Goal: Task Accomplishment & Management: Manage account settings

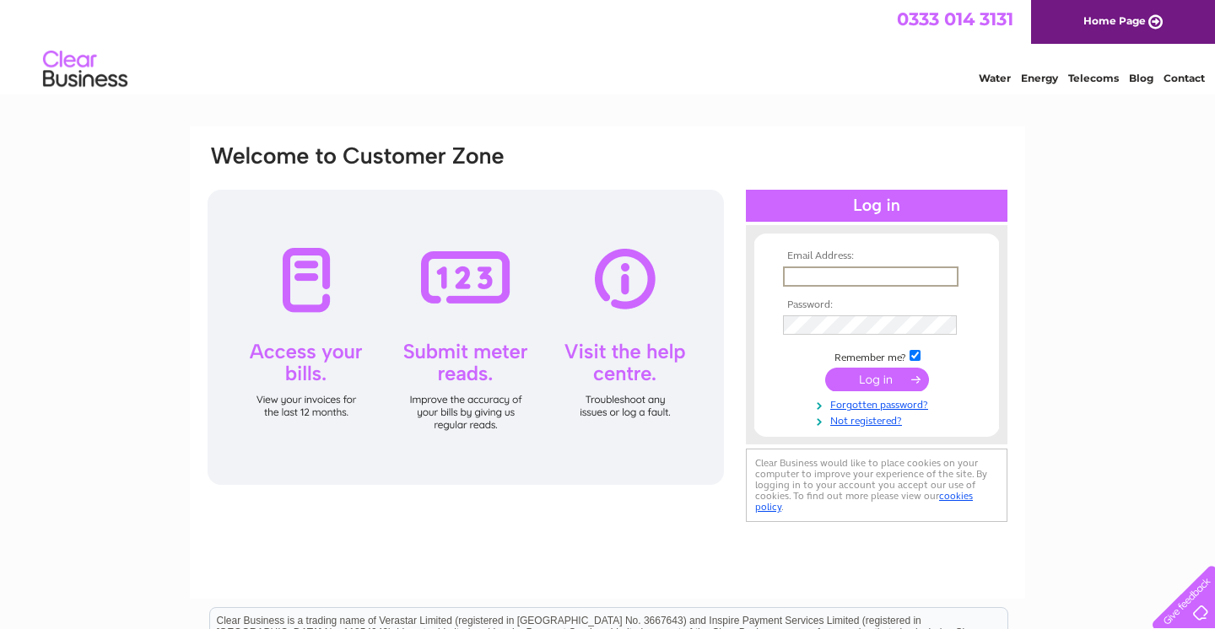
type input "[EMAIL_ADDRESS][DOMAIN_NAME]"
click at [865, 380] on input "submit" at bounding box center [877, 380] width 104 height 24
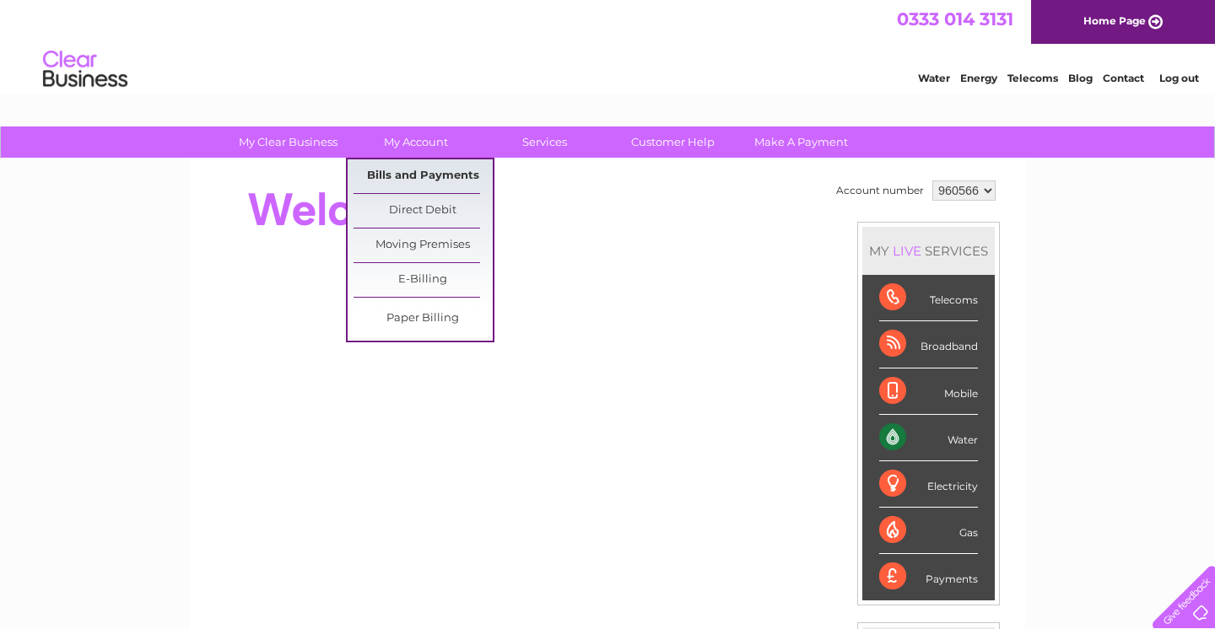
click at [428, 168] on link "Bills and Payments" at bounding box center [422, 176] width 139 height 34
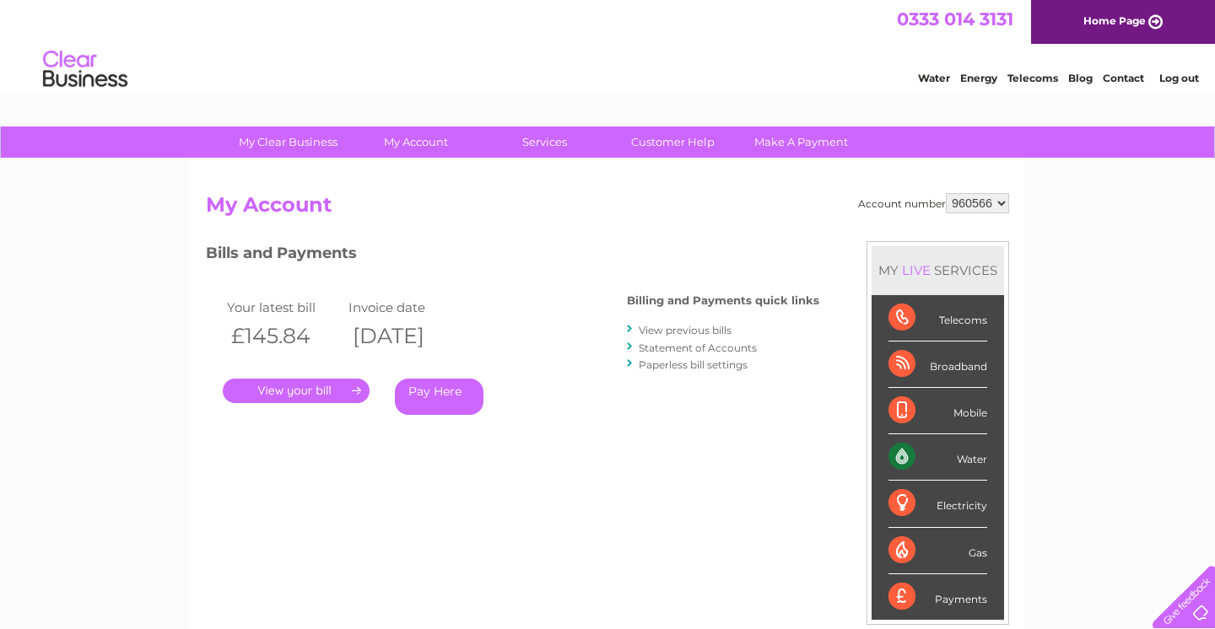
click at [315, 385] on link "." at bounding box center [296, 391] width 147 height 24
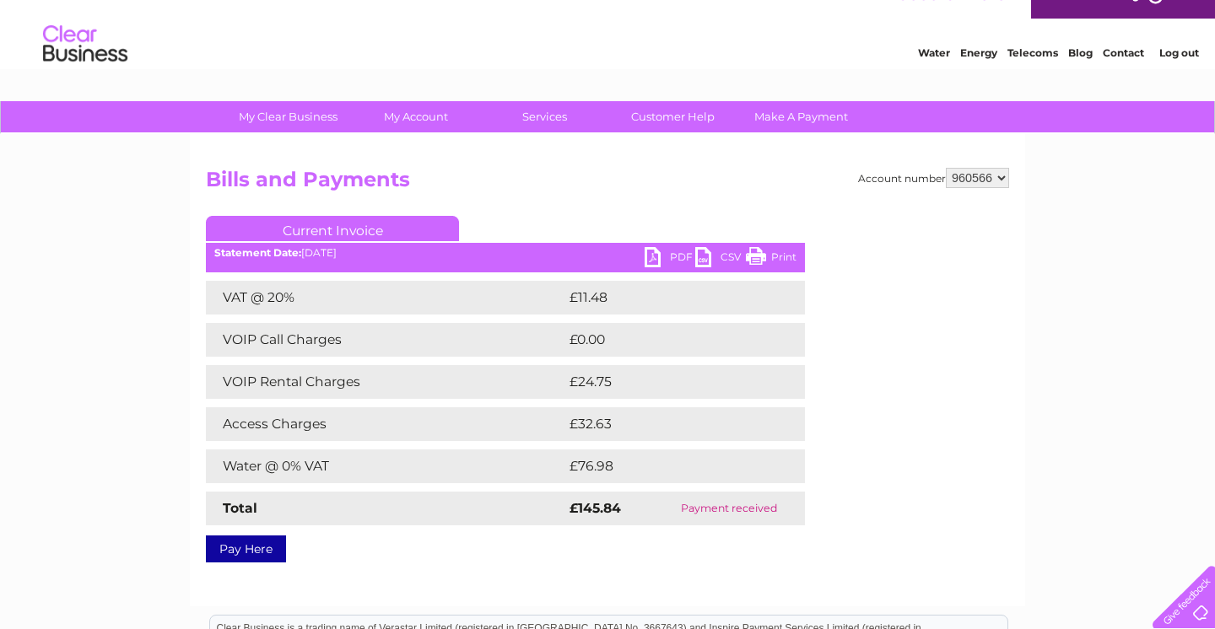
scroll to position [25, 0]
click at [762, 253] on link "Print" at bounding box center [771, 259] width 51 height 24
